Goal: Information Seeking & Learning: Learn about a topic

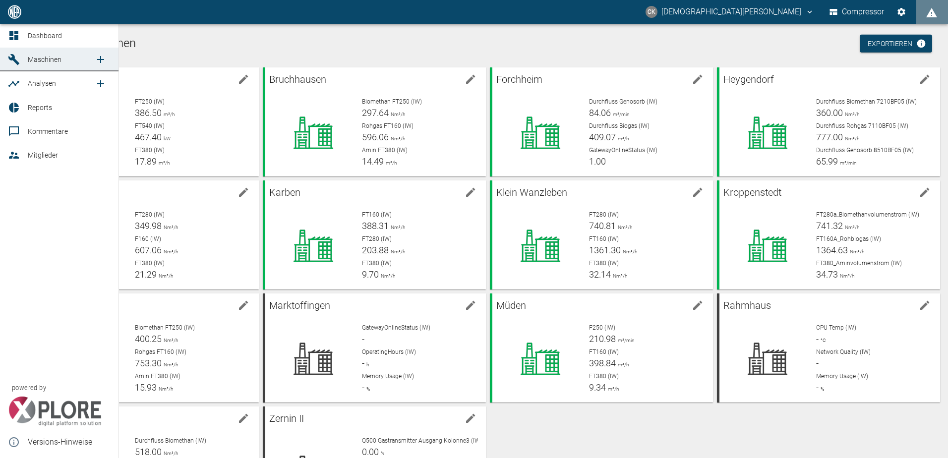
click at [16, 78] on icon at bounding box center [14, 84] width 12 height 12
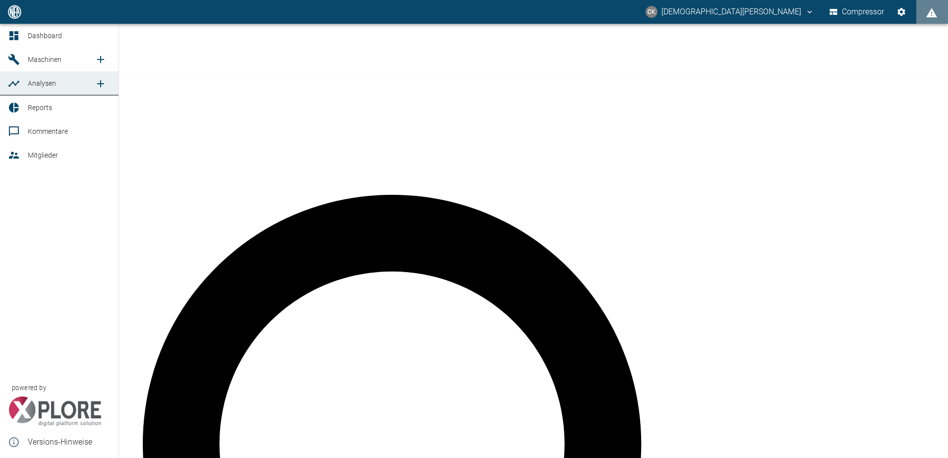
click at [22, 109] on div at bounding box center [15, 108] width 15 height 12
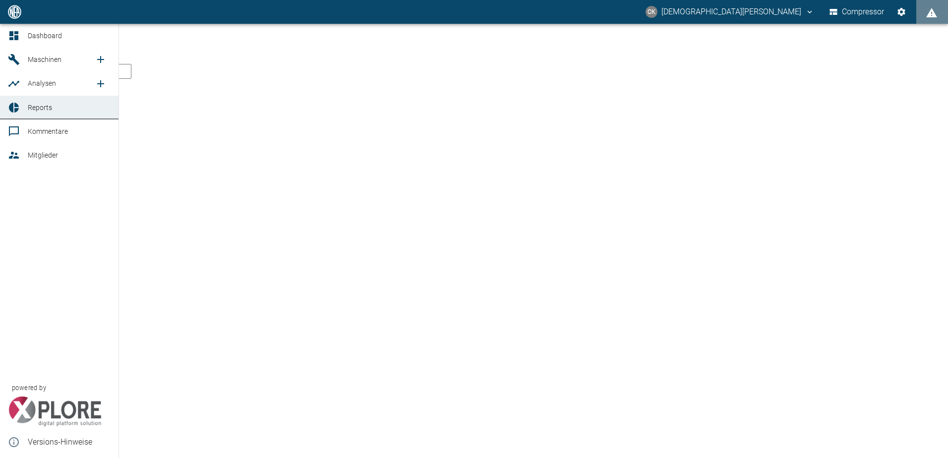
click at [20, 56] on div at bounding box center [15, 60] width 15 height 12
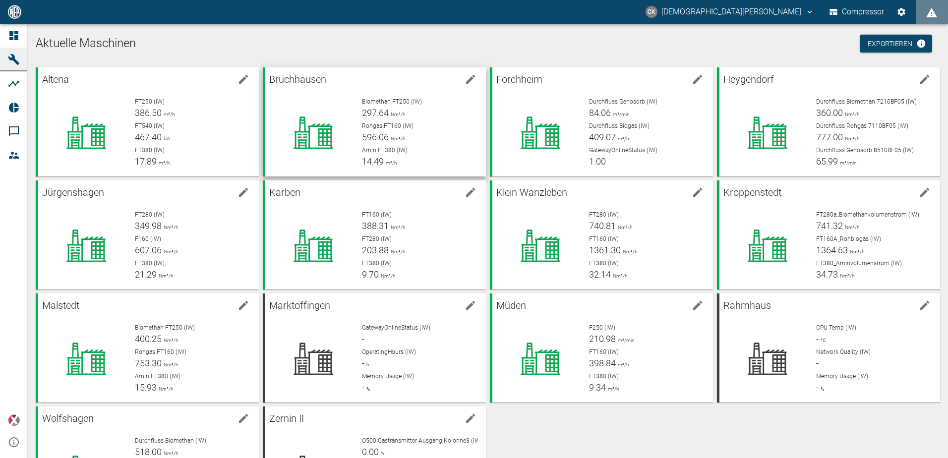
click at [299, 91] on div at bounding box center [309, 128] width 89 height 79
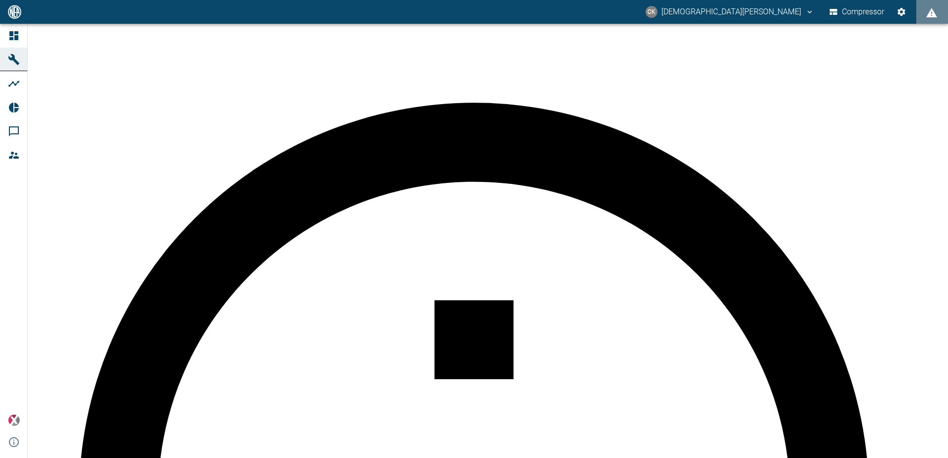
drag, startPoint x: 877, startPoint y: 40, endPoint x: 931, endPoint y: 49, distance: 54.2
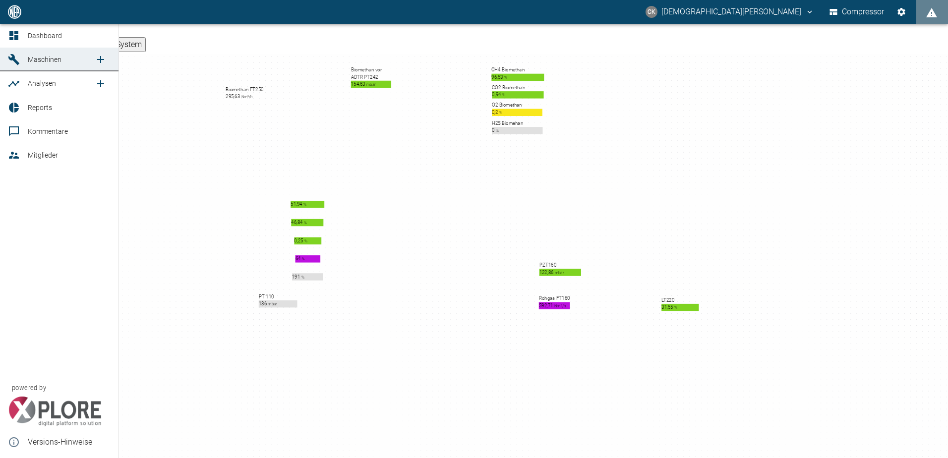
click at [20, 63] on div at bounding box center [15, 60] width 15 height 12
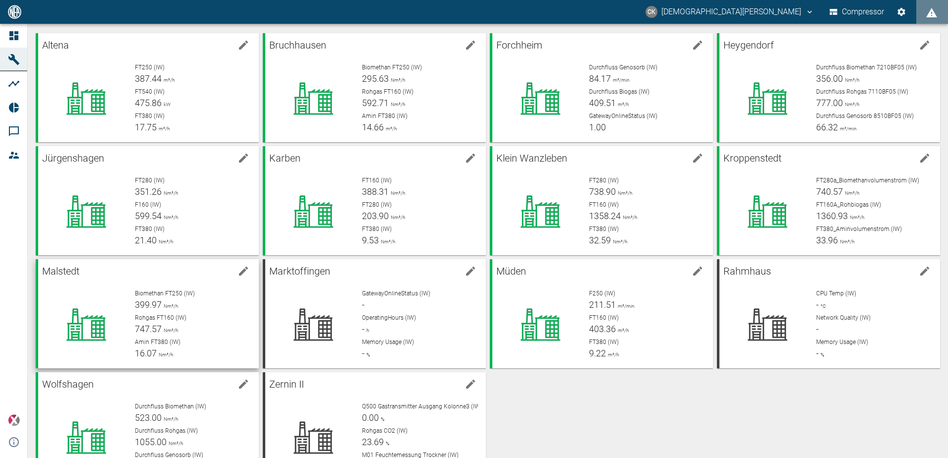
scroll to position [50, 0]
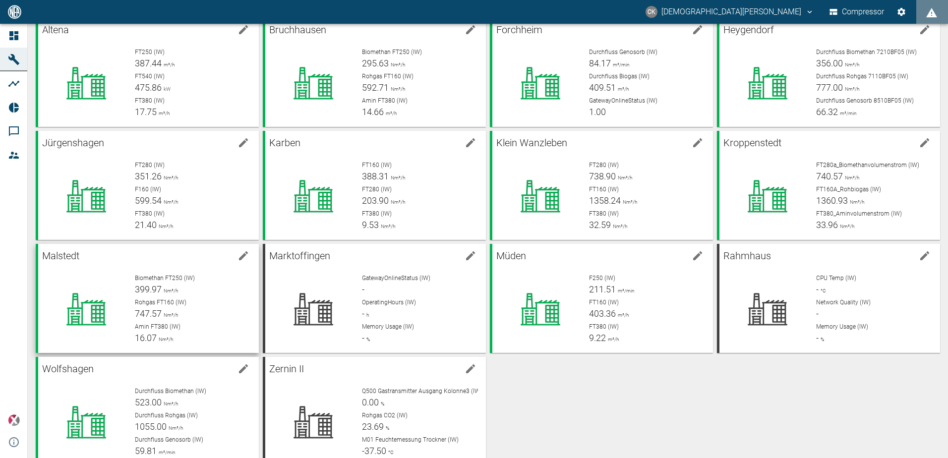
click at [179, 277] on span "Biomethan FT250 (IW)" at bounding box center [165, 278] width 60 height 7
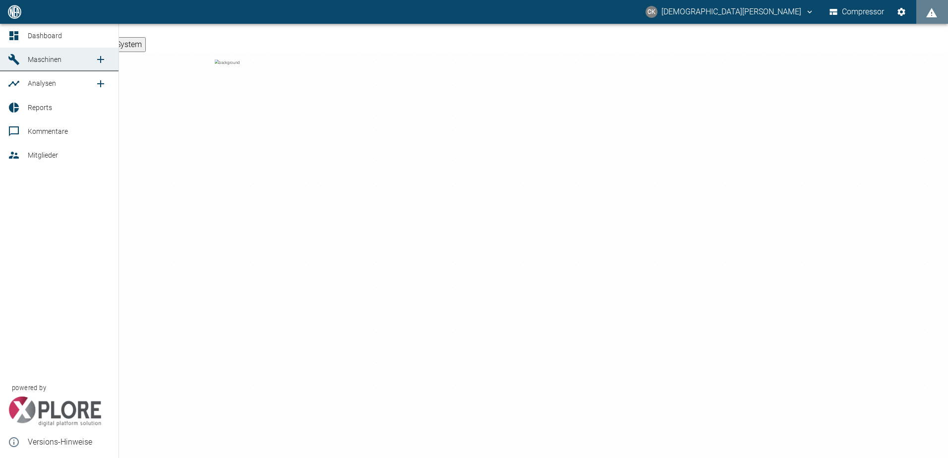
click at [41, 41] on span "Dashboard" at bounding box center [69, 36] width 83 height 12
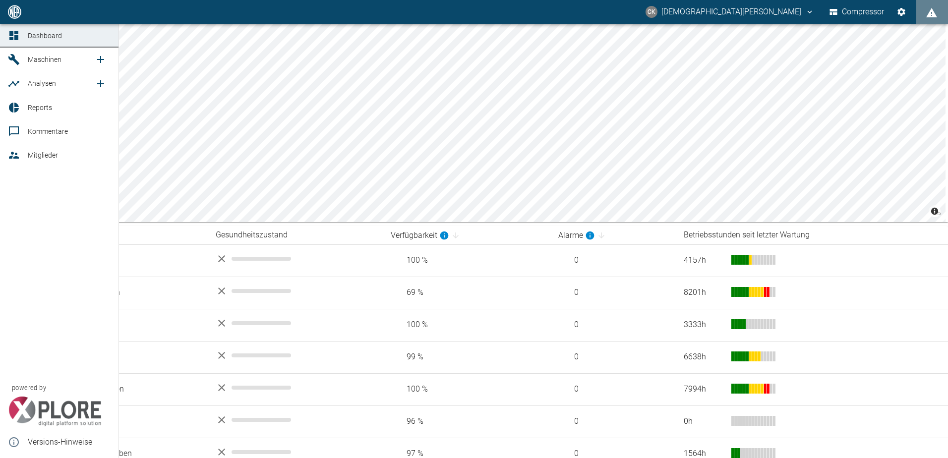
click at [12, 56] on icon at bounding box center [13, 59] width 11 height 11
